Goal: Book appointment/travel/reservation

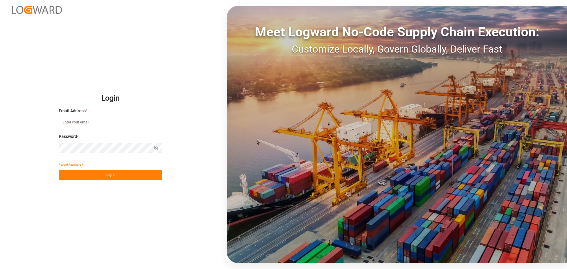
type input "[EMAIL_ADDRESS][DOMAIN_NAME]"
click at [109, 171] on button "Log In" at bounding box center [110, 175] width 103 height 10
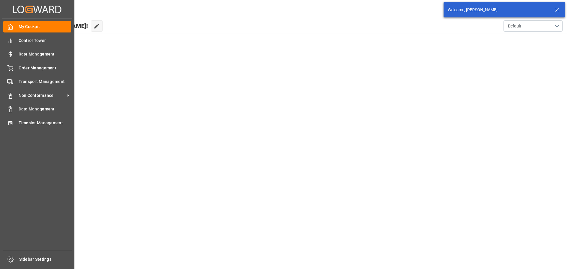
click at [1, 124] on div "Created by potrace 1.15, written by [PERSON_NAME] [DATE]-[DATE] Created by potr…" at bounding box center [37, 132] width 74 height 265
click at [16, 123] on div "Timeslot Management Timeslot Management" at bounding box center [37, 123] width 68 height 12
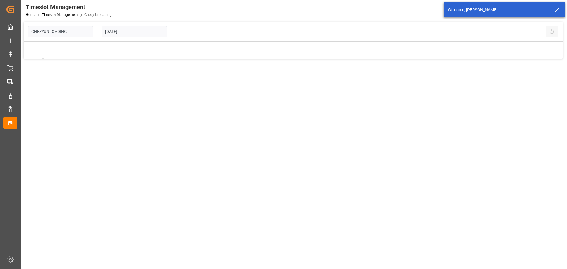
type input "Chezy Unloading"
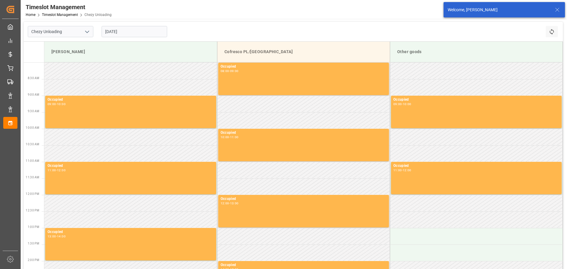
click at [137, 31] on input "[DATE]" at bounding box center [135, 31] width 66 height 11
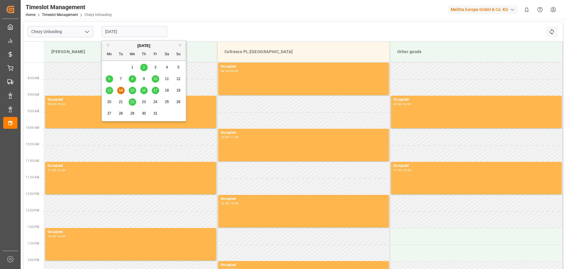
click at [109, 102] on span "20" at bounding box center [109, 102] width 4 height 4
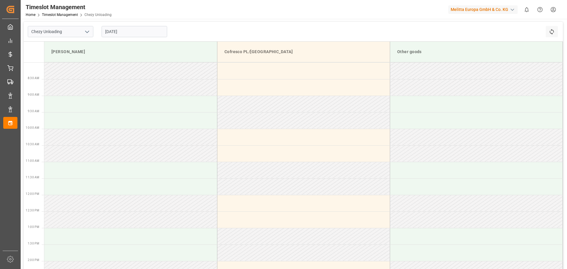
click at [121, 34] on input "[DATE]" at bounding box center [135, 31] width 66 height 11
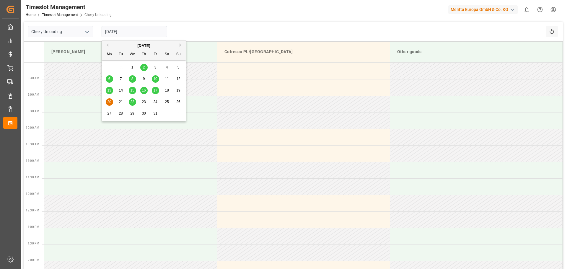
click at [121, 102] on span "21" at bounding box center [121, 102] width 4 height 4
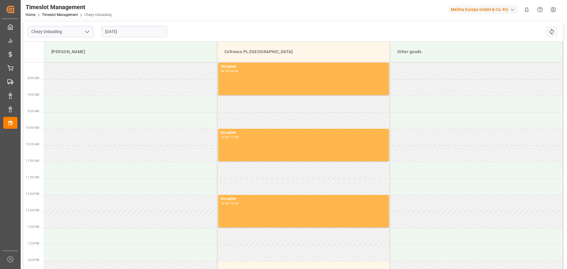
click at [117, 34] on input "[DATE]" at bounding box center [135, 31] width 66 height 11
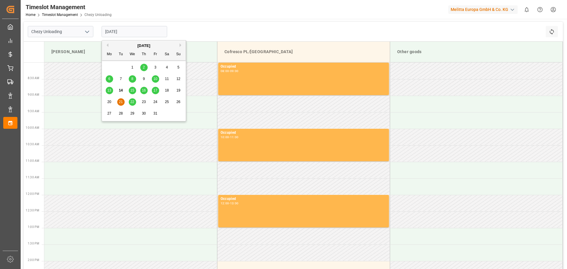
click at [133, 102] on span "22" at bounding box center [132, 102] width 4 height 4
type input "[DATE]"
